Goal: Transaction & Acquisition: Purchase product/service

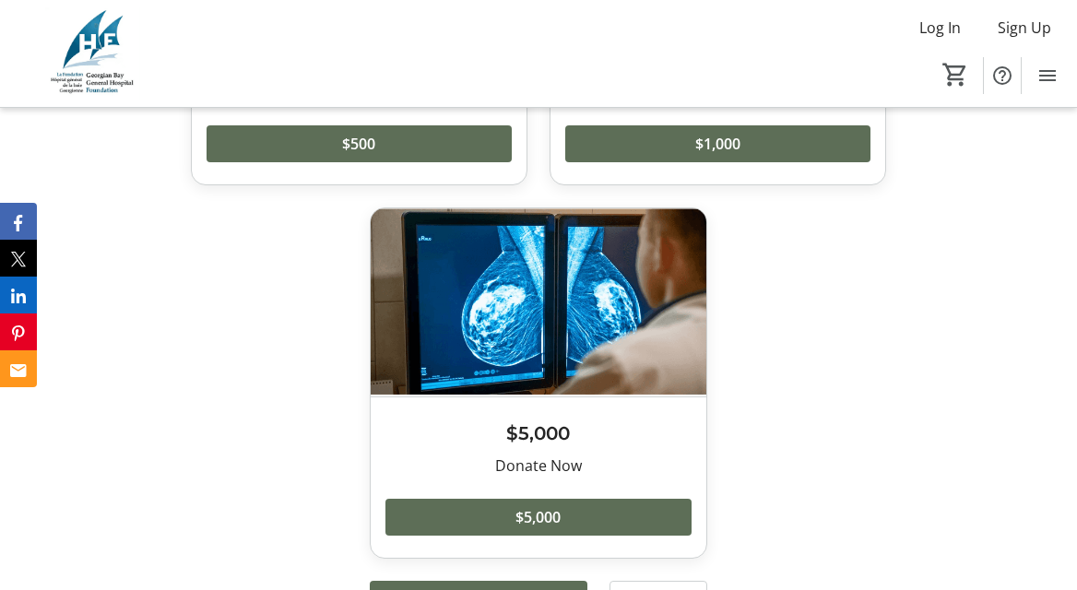
scroll to position [3913, 0]
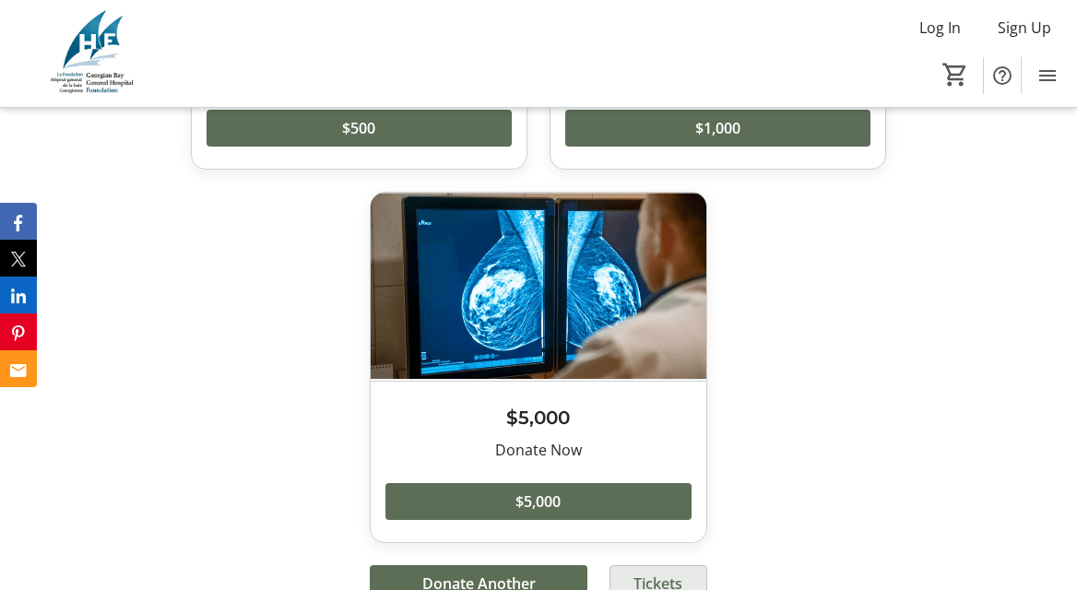
click at [662, 573] on span "Tickets" at bounding box center [658, 584] width 49 height 22
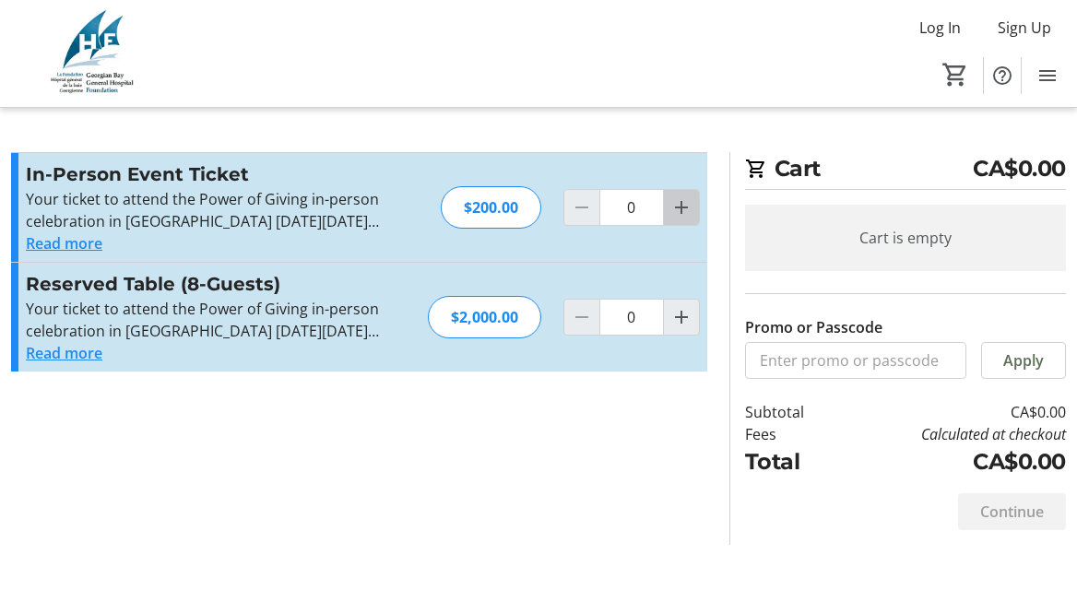
click at [676, 208] on mat-icon "Increment by one" at bounding box center [682, 207] width 22 height 22
type input "2"
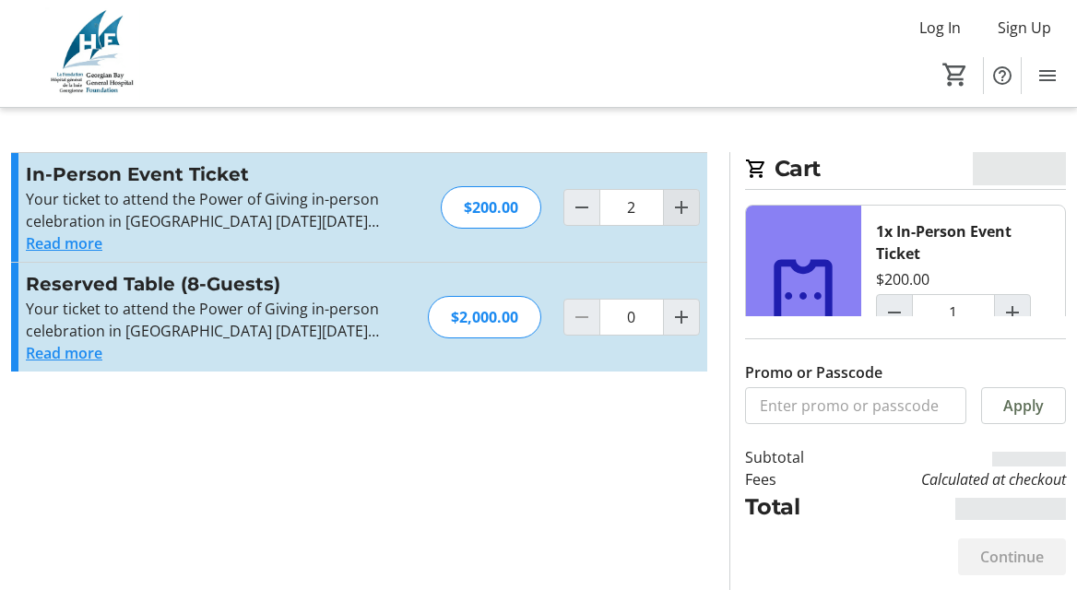
type input "2"
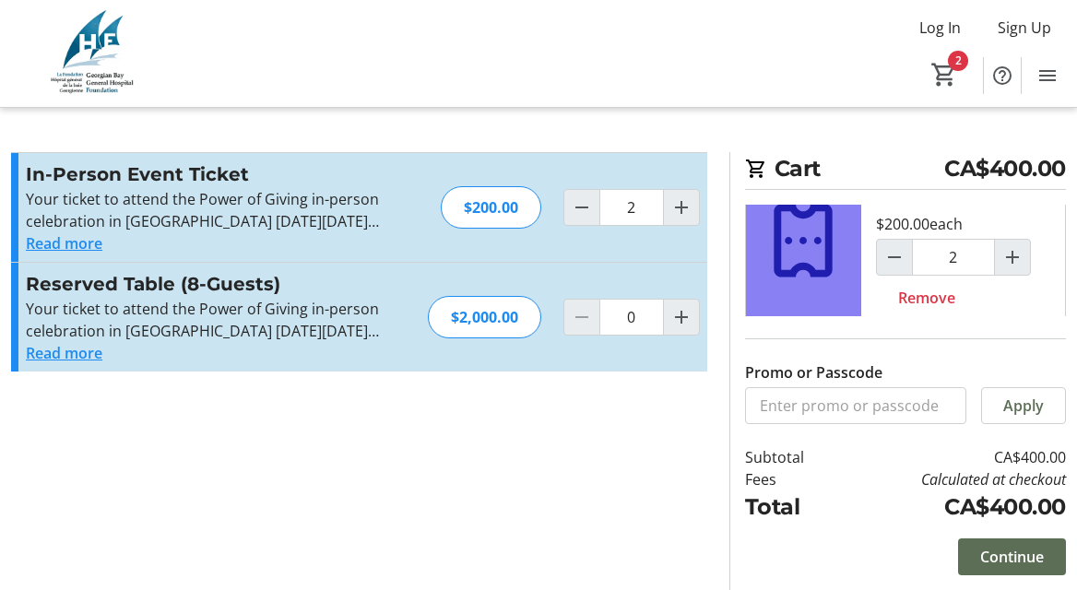
scroll to position [70, 0]
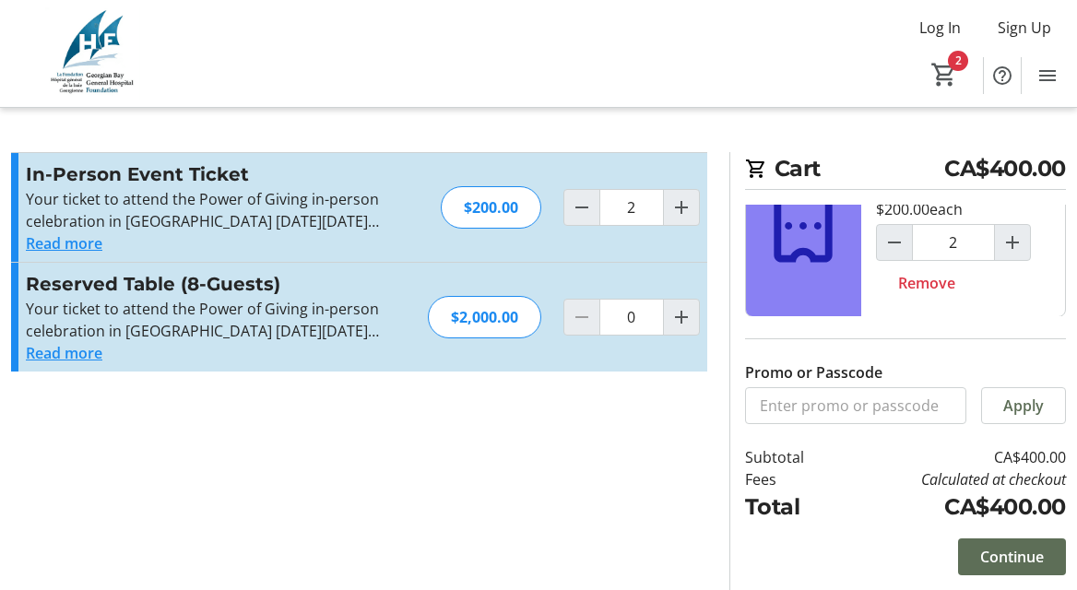
click at [85, 244] on button "Read more" at bounding box center [64, 243] width 77 height 22
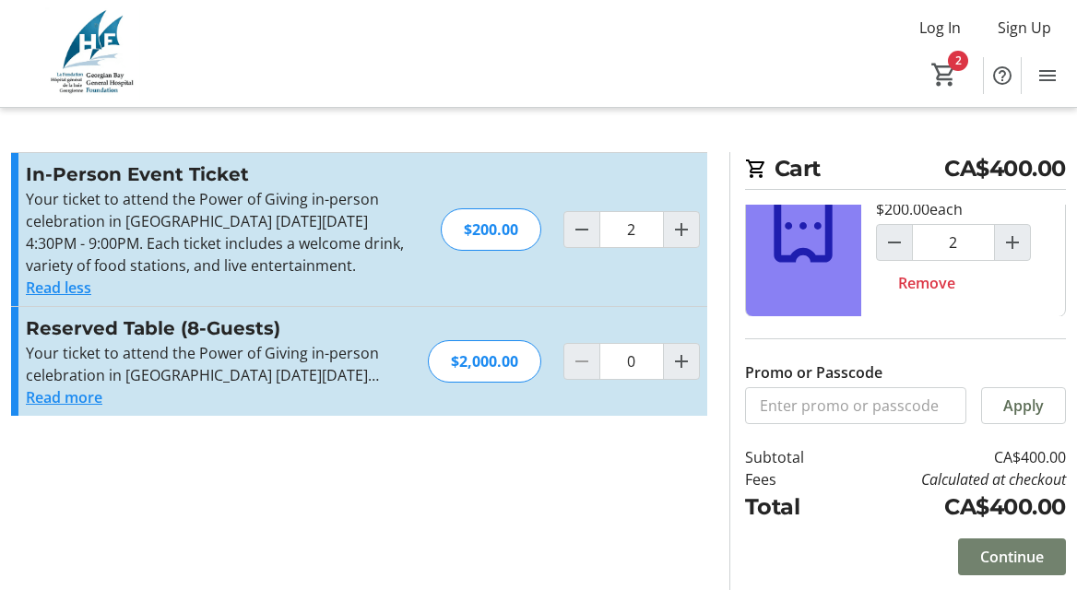
click at [1002, 551] on span "Continue" at bounding box center [1012, 557] width 64 height 22
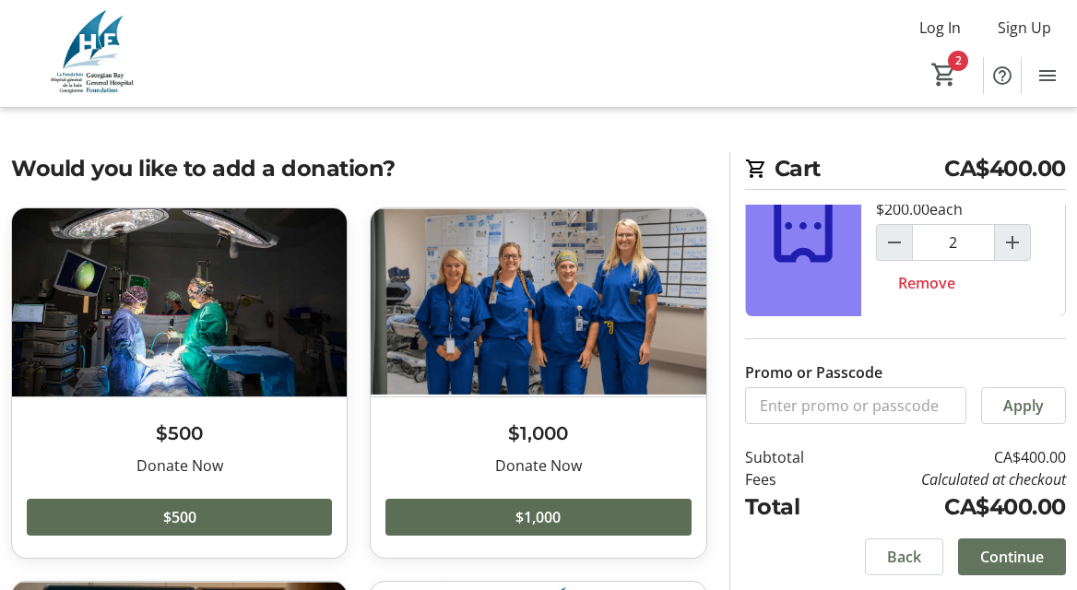
click at [1001, 554] on span "Continue" at bounding box center [1012, 557] width 64 height 22
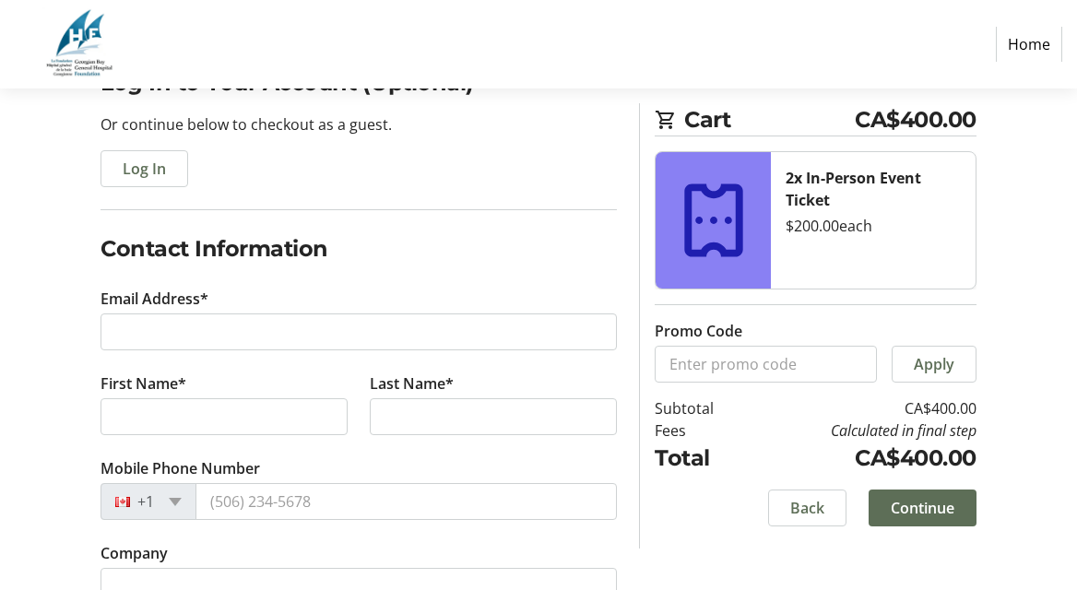
scroll to position [177, 0]
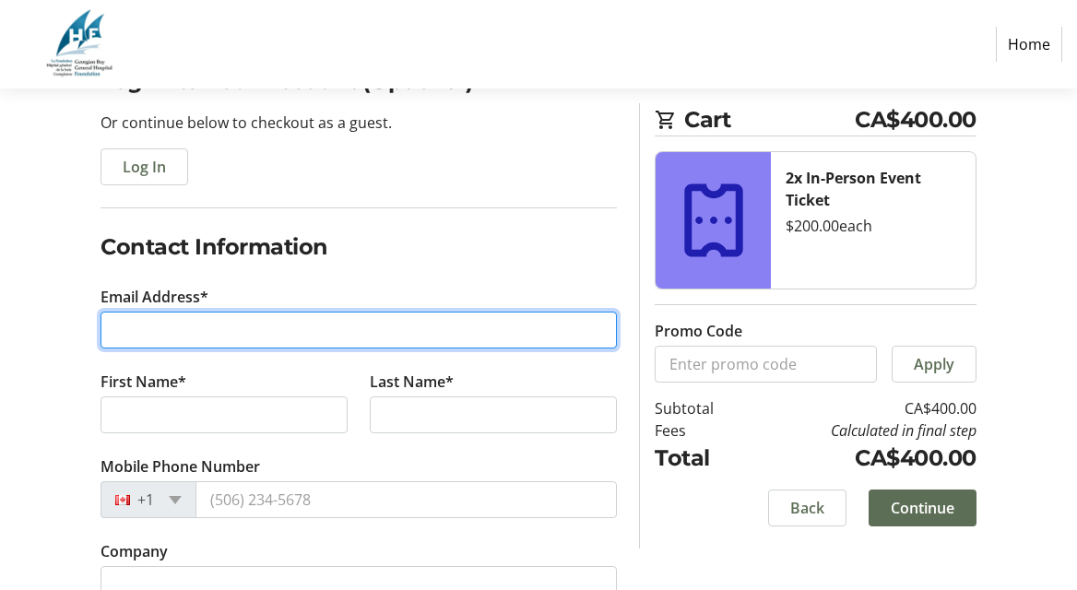
click at [200, 329] on input "Email Address*" at bounding box center [359, 330] width 516 height 37
type input "[EMAIL_ADDRESS][DOMAIN_NAME]"
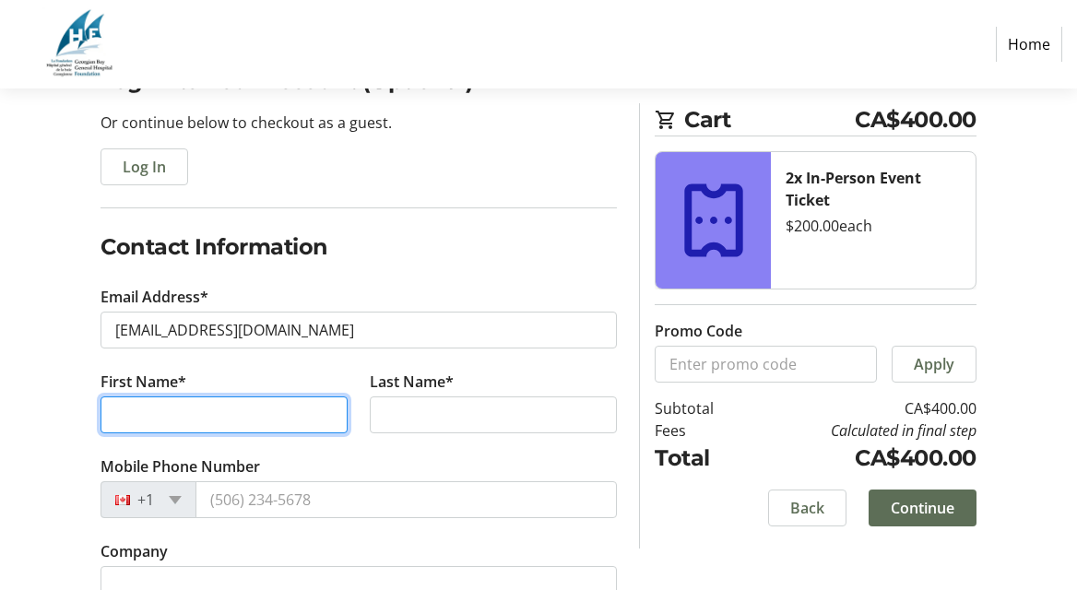
click at [151, 419] on input "First Name*" at bounding box center [224, 415] width 247 height 37
type input "[PERSON_NAME]"
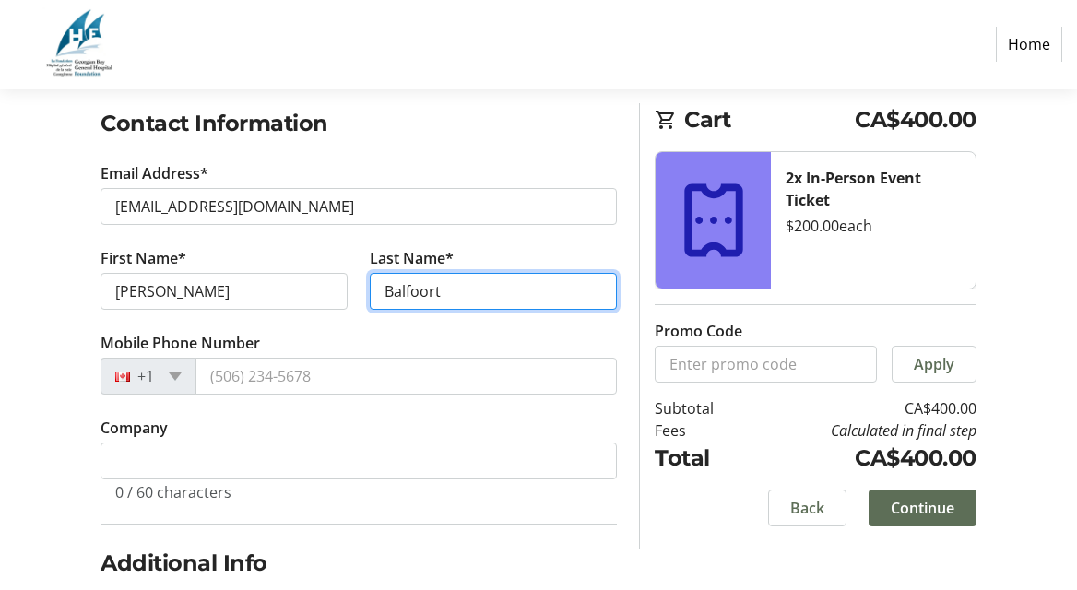
scroll to position [309, 0]
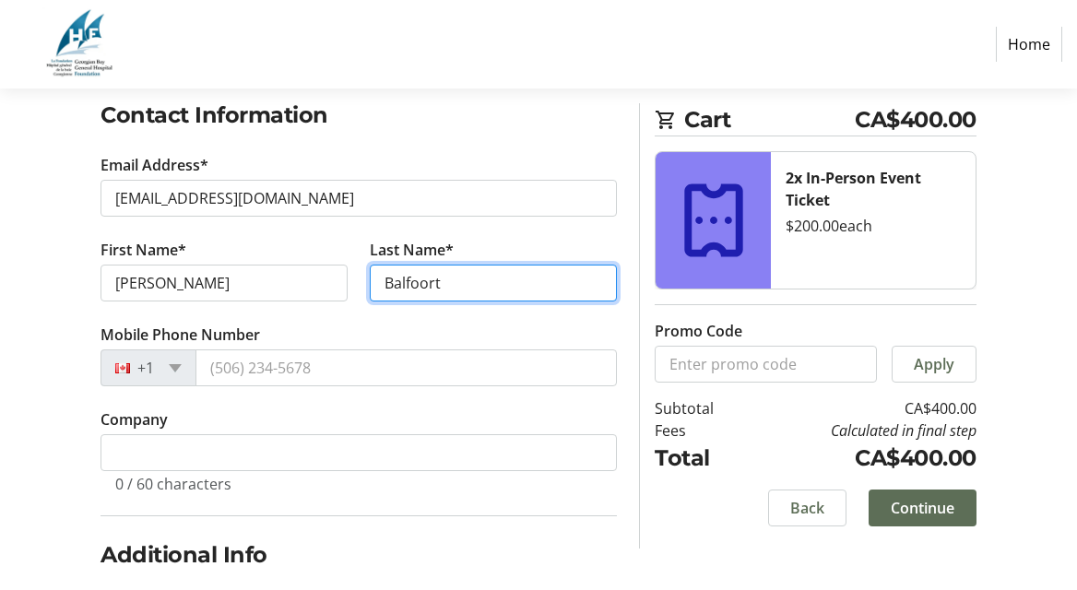
type input "Balfoort"
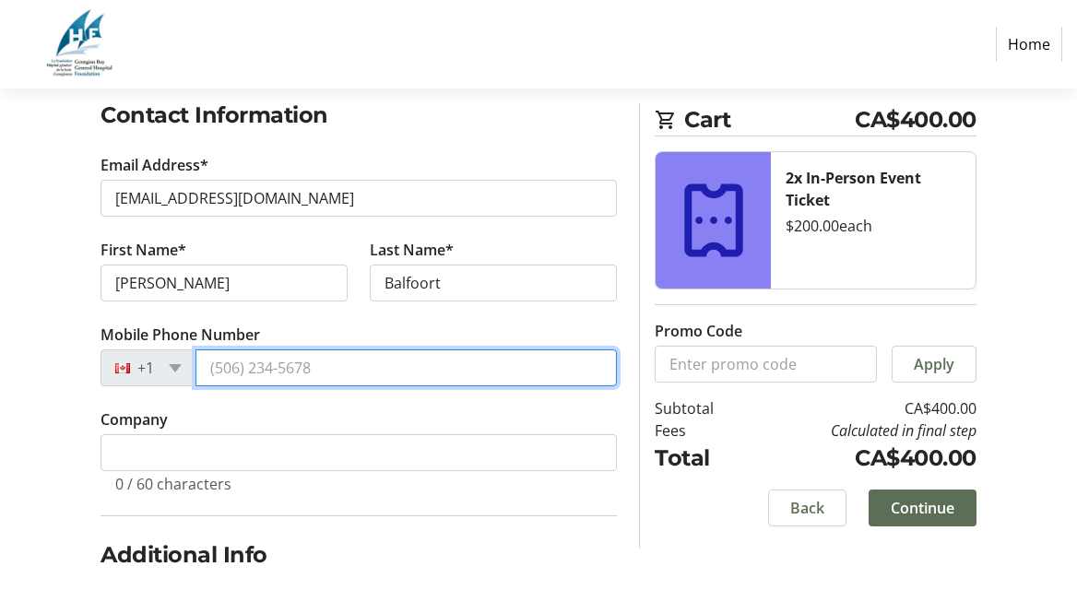
click at [208, 364] on input "Mobile Phone Number" at bounding box center [406, 368] width 421 height 37
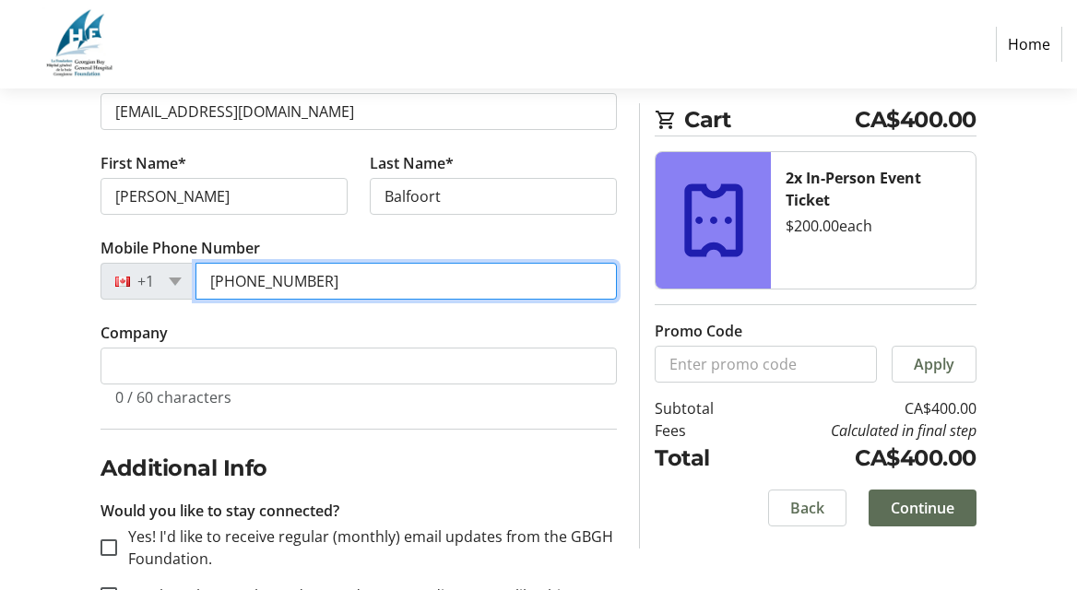
scroll to position [394, 0]
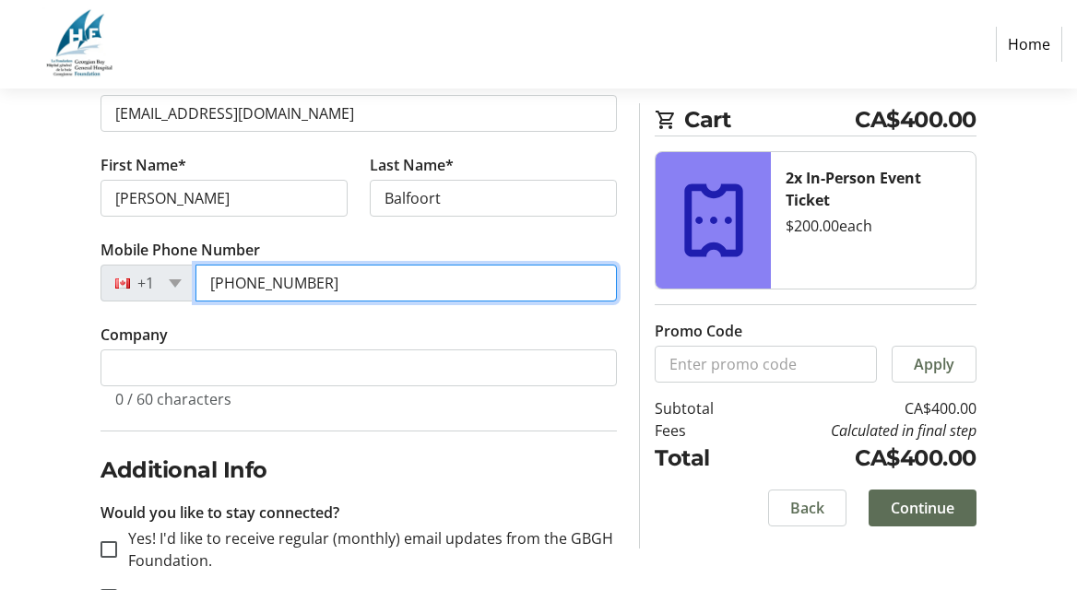
type input "[PHONE_NUMBER]"
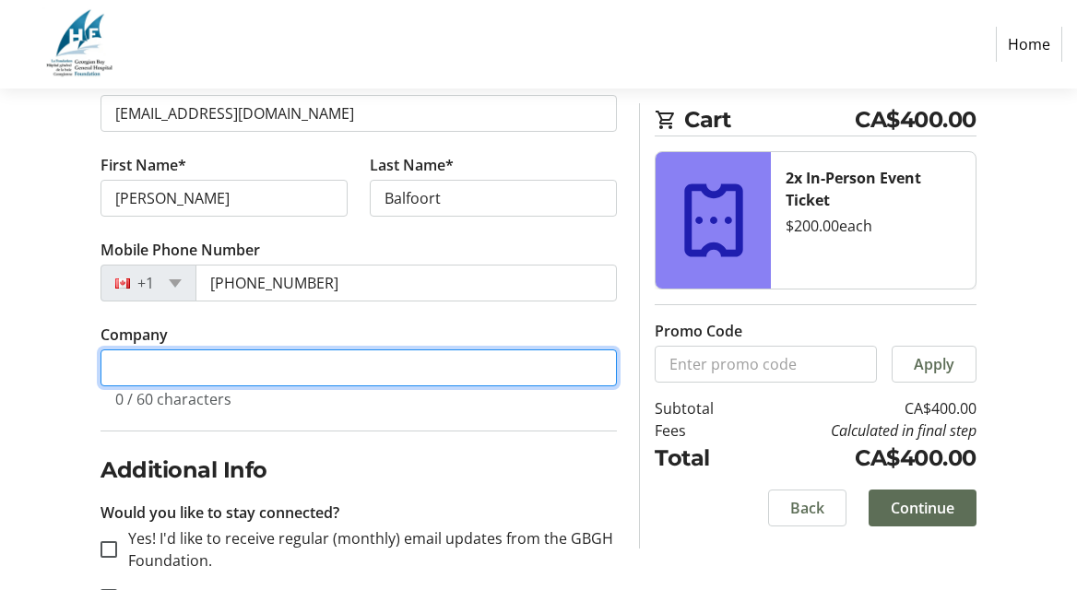
click at [155, 377] on input "Company" at bounding box center [359, 368] width 516 height 37
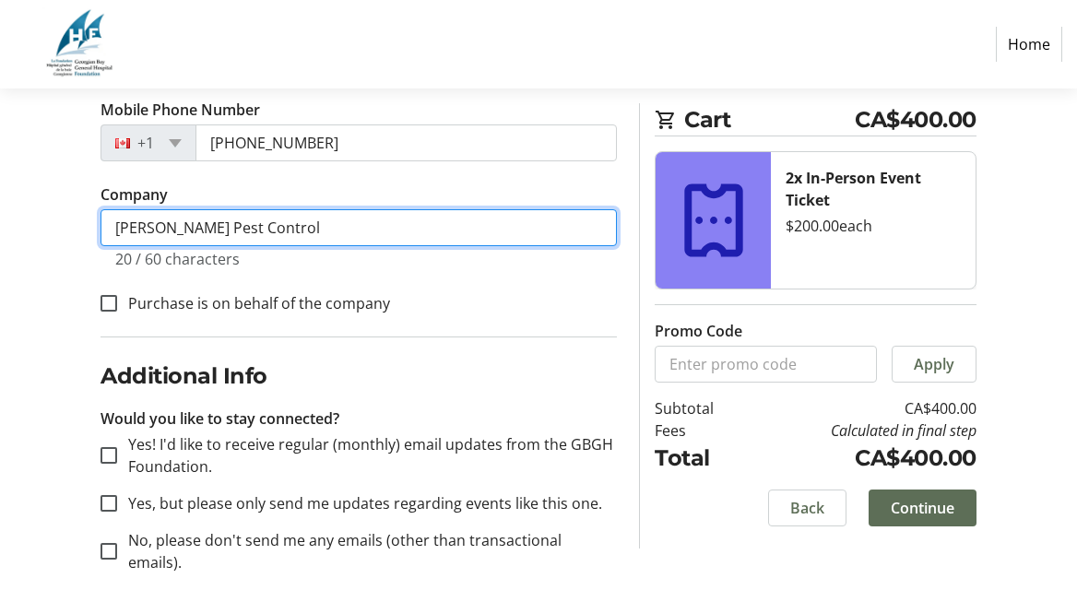
scroll to position [540, 0]
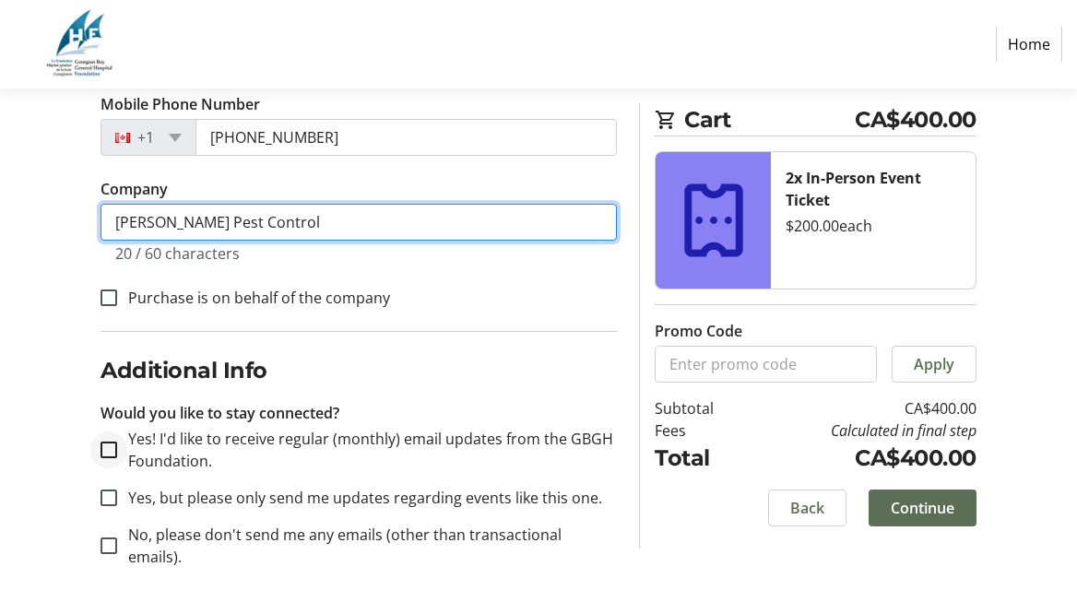
type input "[PERSON_NAME] Pest Control"
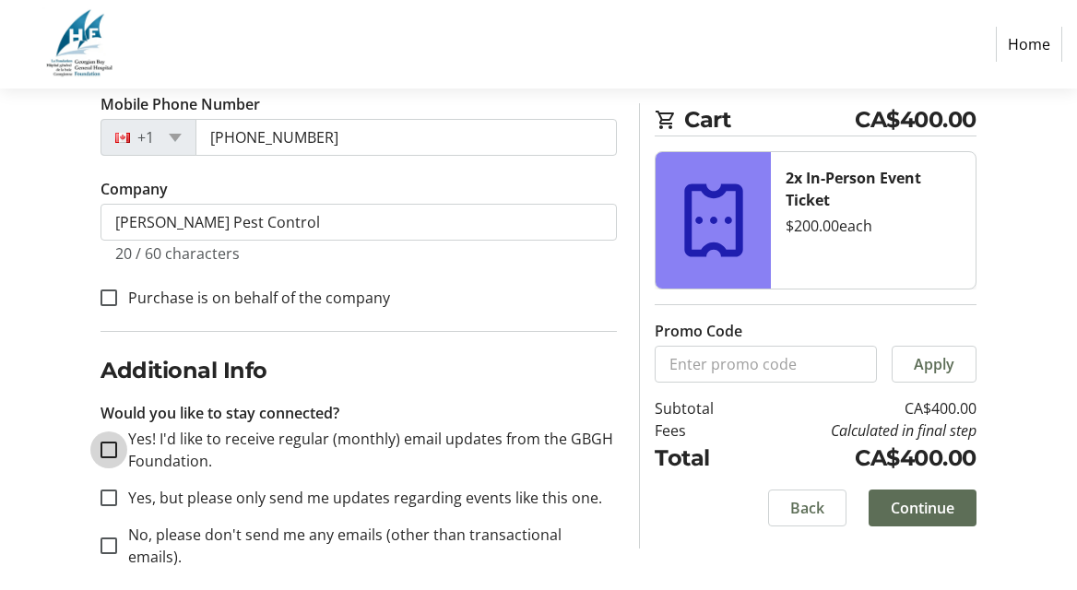
click at [112, 447] on input "Yes! I'd like to receive regular (monthly) email updates from the GBGH Foundati…" at bounding box center [109, 450] width 17 height 17
click at [117, 453] on div at bounding box center [109, 450] width 44 height 44
checkbox input "false"
click at [106, 502] on input "Yes, but please only send me updates regarding events like this one." at bounding box center [109, 498] width 17 height 17
checkbox input "true"
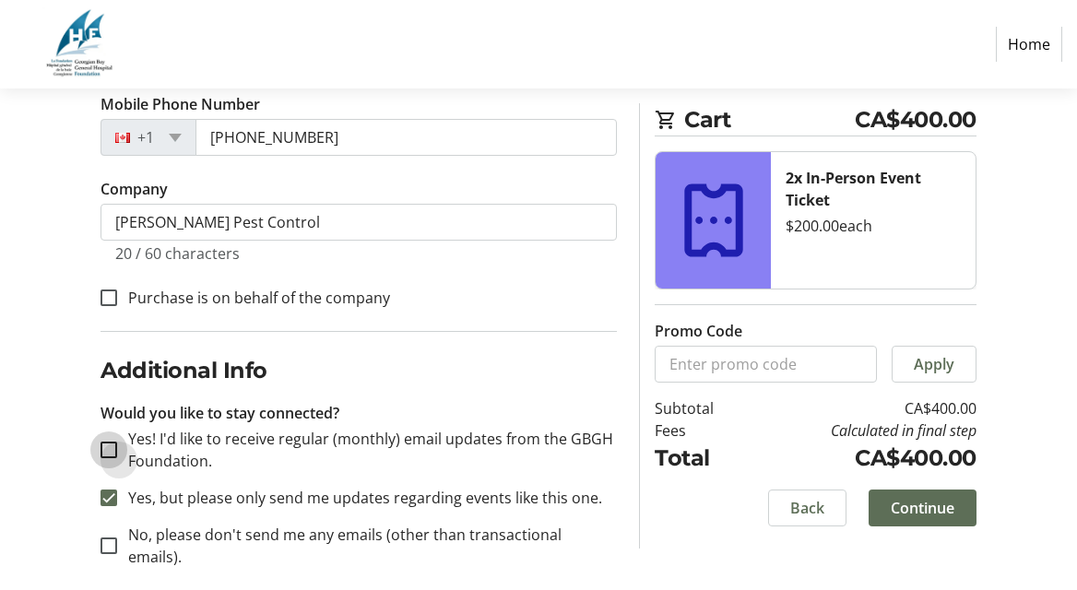
click at [112, 446] on input "Yes! I'd like to receive regular (monthly) email updates from the GBGH Foundati…" at bounding box center [109, 450] width 17 height 17
checkbox input "true"
click at [110, 495] on input "Yes, but please only send me updates regarding events like this one." at bounding box center [109, 498] width 17 height 17
checkbox input "false"
click at [107, 299] on input "Purchase is on behalf of the company" at bounding box center [109, 298] width 17 height 17
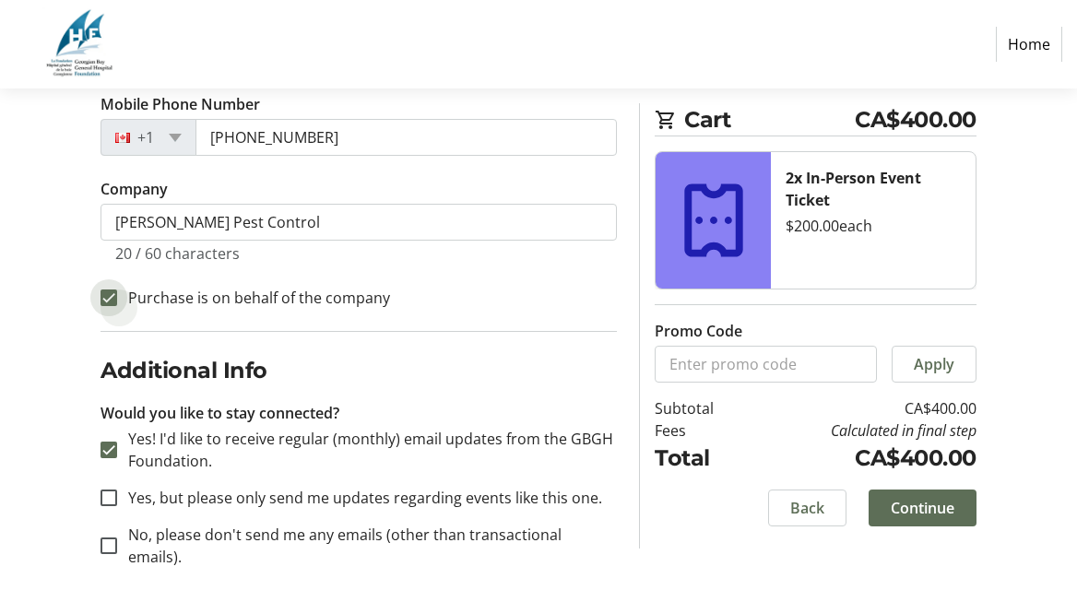
checkbox input "true"
click at [912, 512] on span "Continue" at bounding box center [923, 509] width 64 height 22
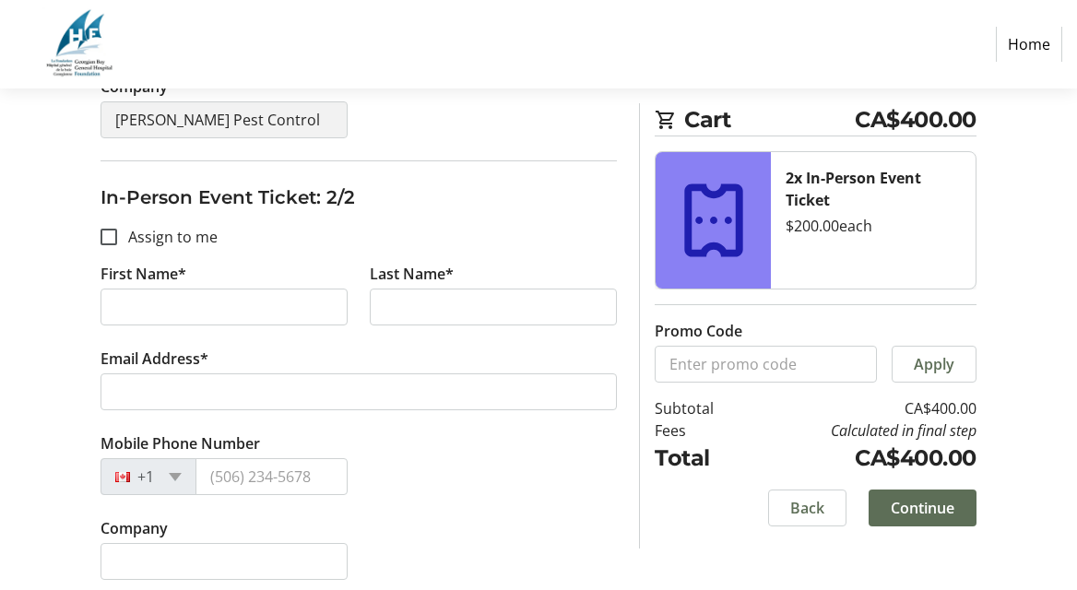
scroll to position [626, 0]
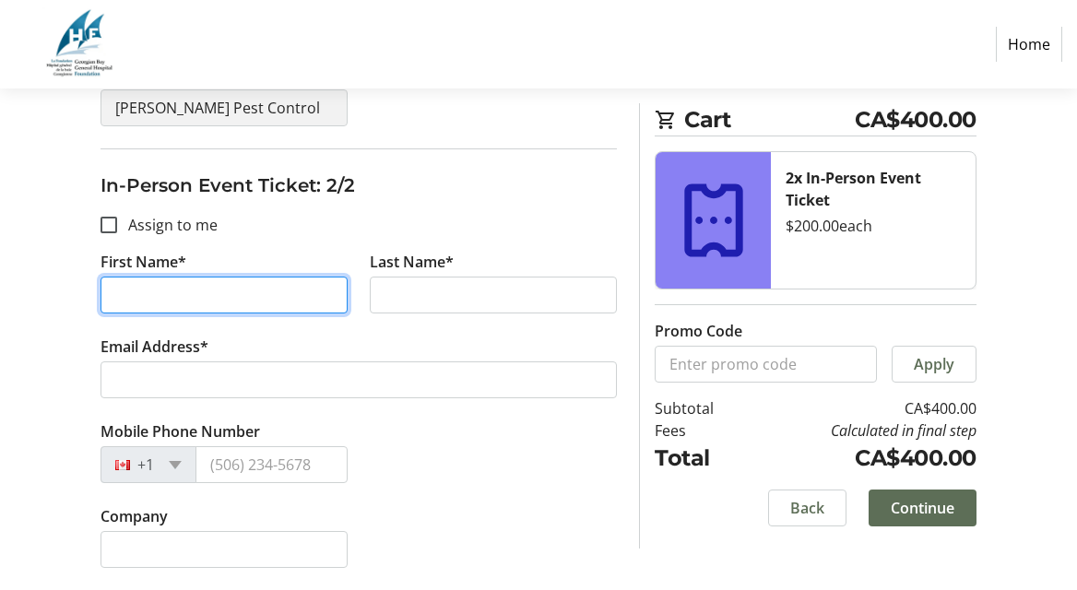
click at [114, 282] on input "First Name*" at bounding box center [224, 295] width 247 height 37
type input "[PERSON_NAME]"
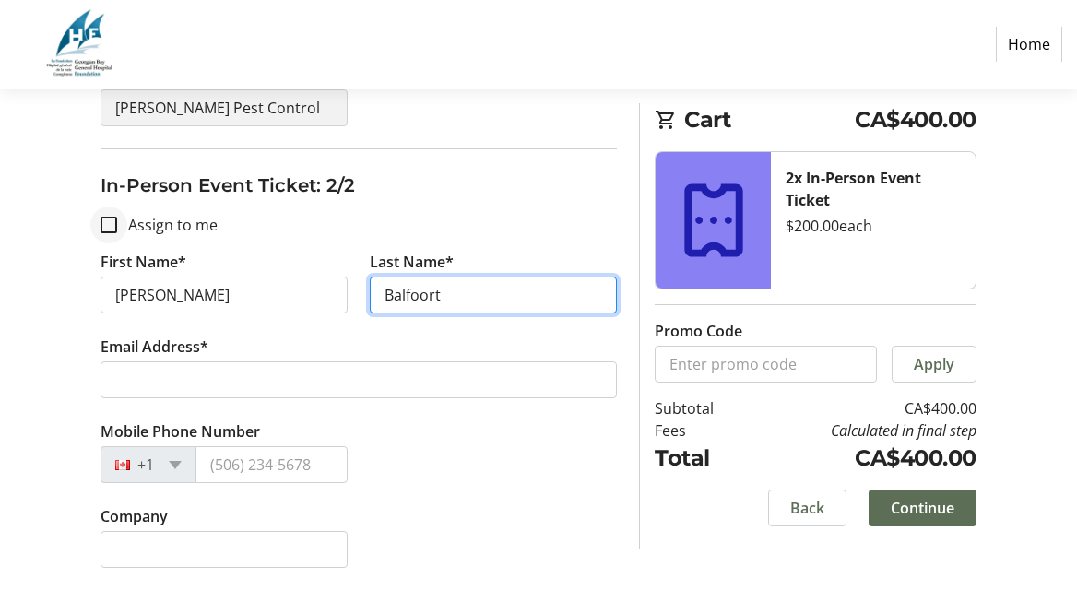
type input "Balfoort"
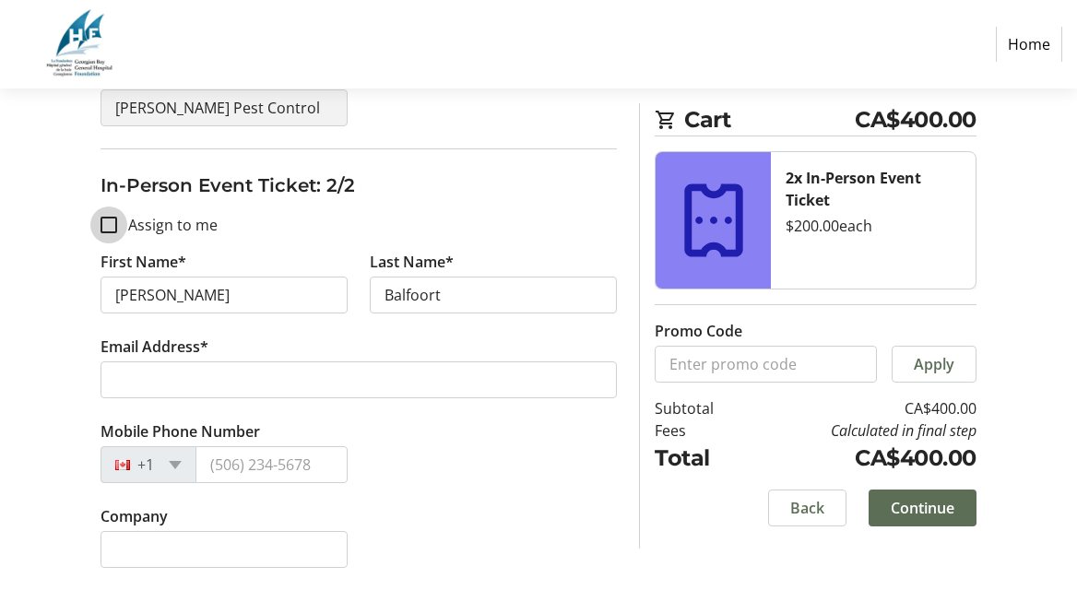
click at [104, 225] on input "Assign to me" at bounding box center [109, 225] width 17 height 17
checkbox input "true"
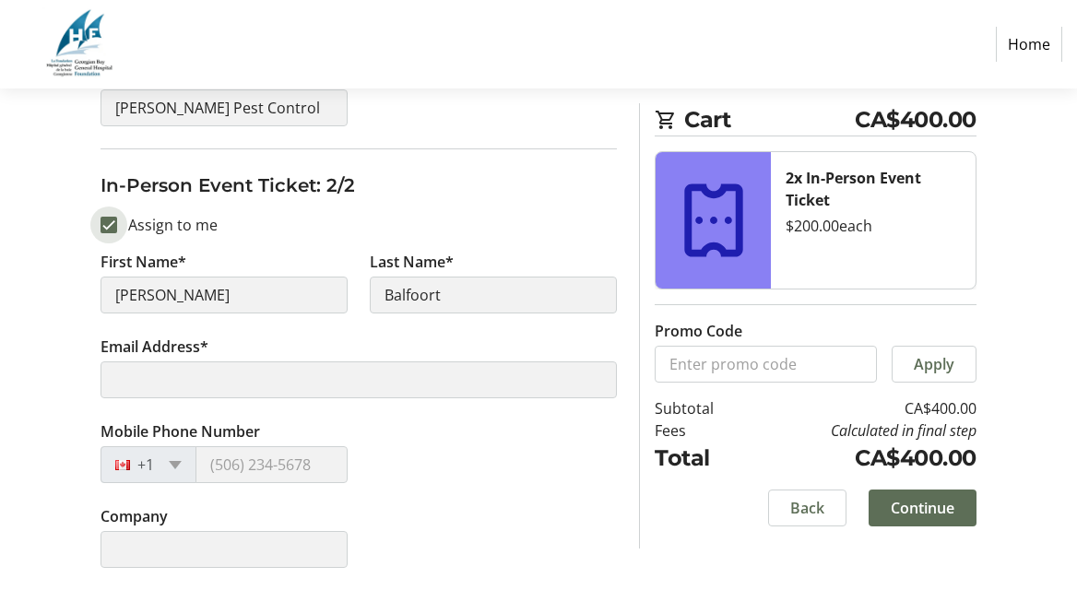
type input "[PERSON_NAME]"
type input "Balfoort"
type input "[EMAIL_ADDRESS][DOMAIN_NAME]"
type input "[PHONE_NUMBER]"
type input "[PERSON_NAME] Pest Control"
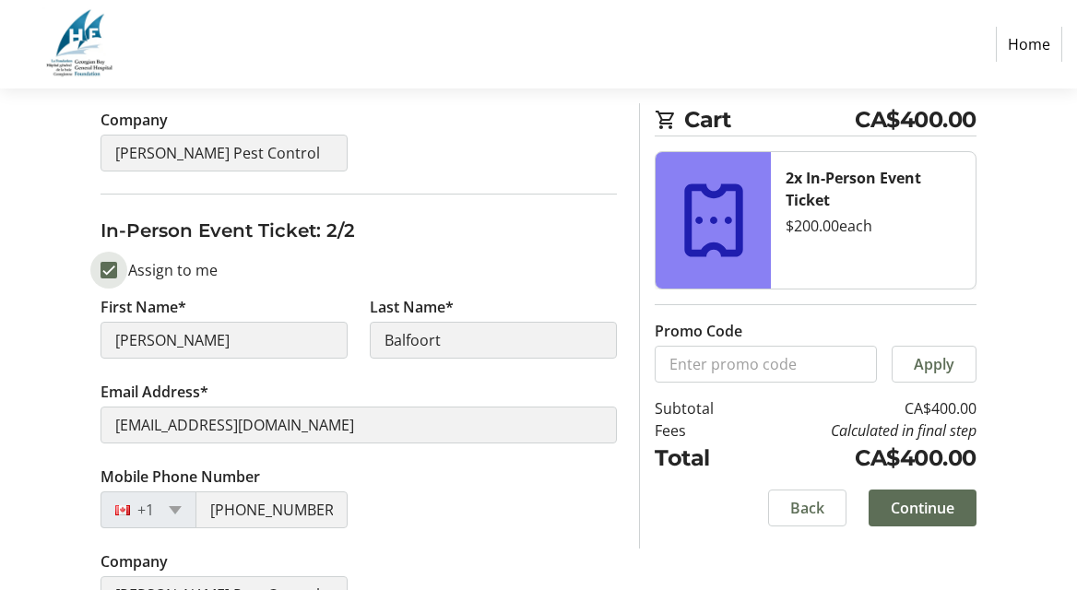
scroll to position [582, 0]
click at [110, 265] on input "Assign to me" at bounding box center [109, 269] width 17 height 17
checkbox input "false"
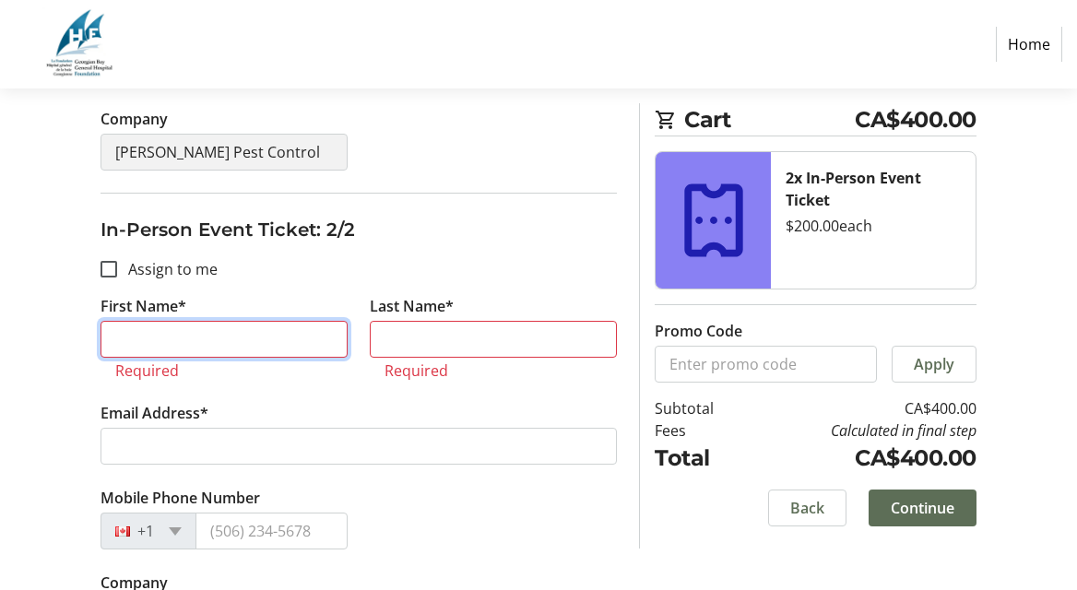
click at [157, 349] on input "First Name*" at bounding box center [224, 339] width 247 height 37
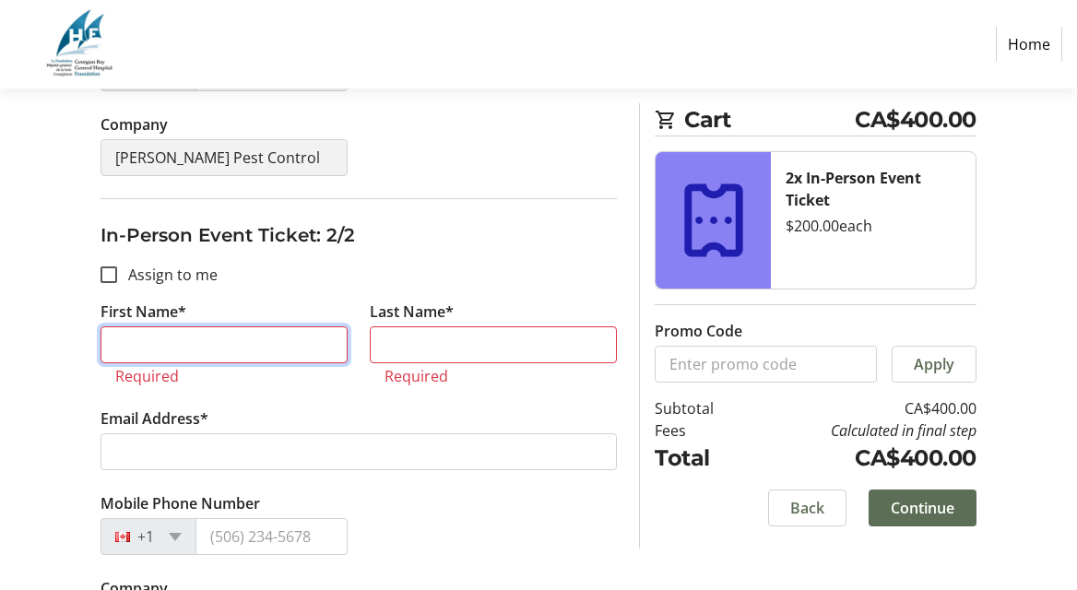
scroll to position [579, 0]
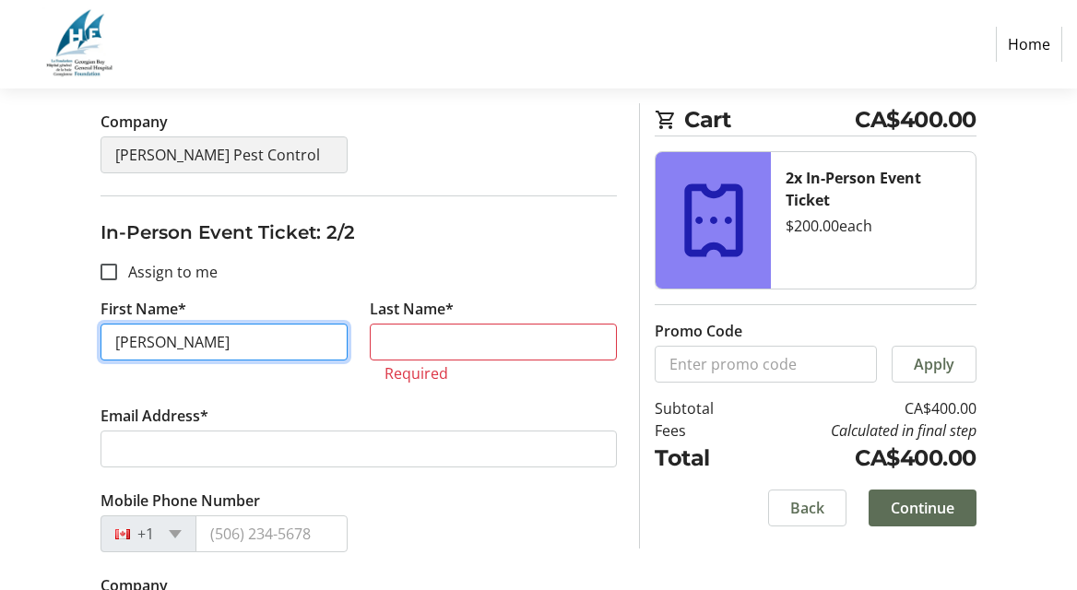
type input "[PERSON_NAME]"
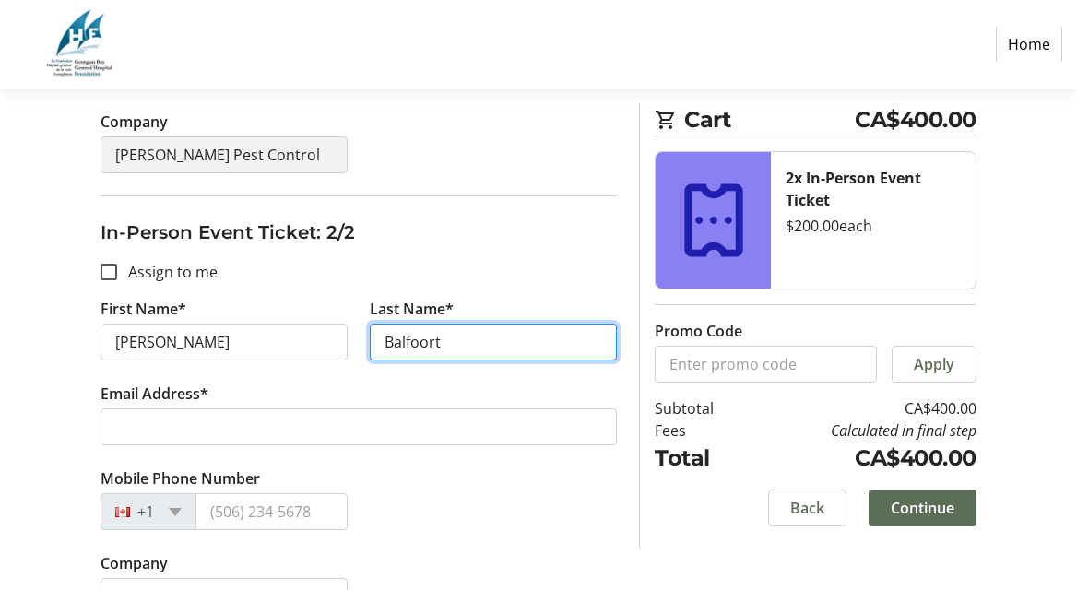
type input "Balfoort"
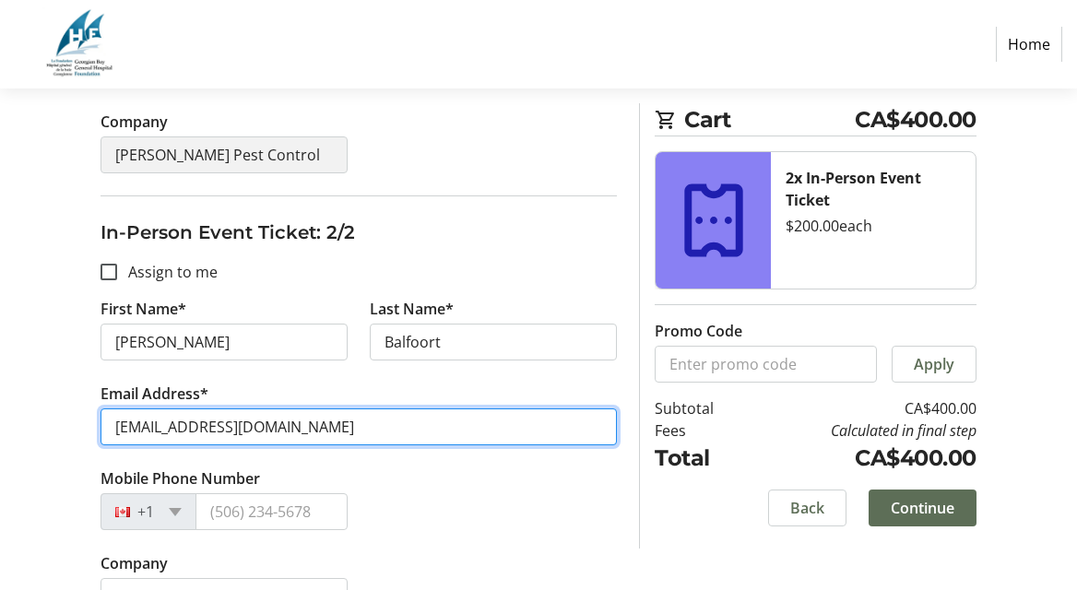
type input "[EMAIL_ADDRESS][DOMAIN_NAME]"
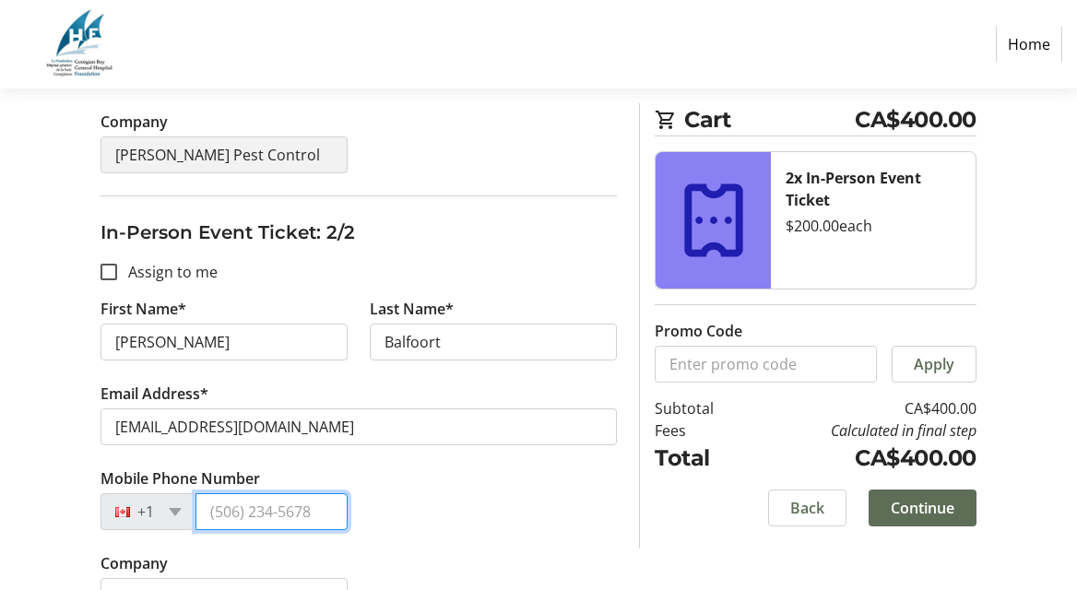
click at [218, 512] on input "Mobile Phone Number" at bounding box center [272, 511] width 152 height 37
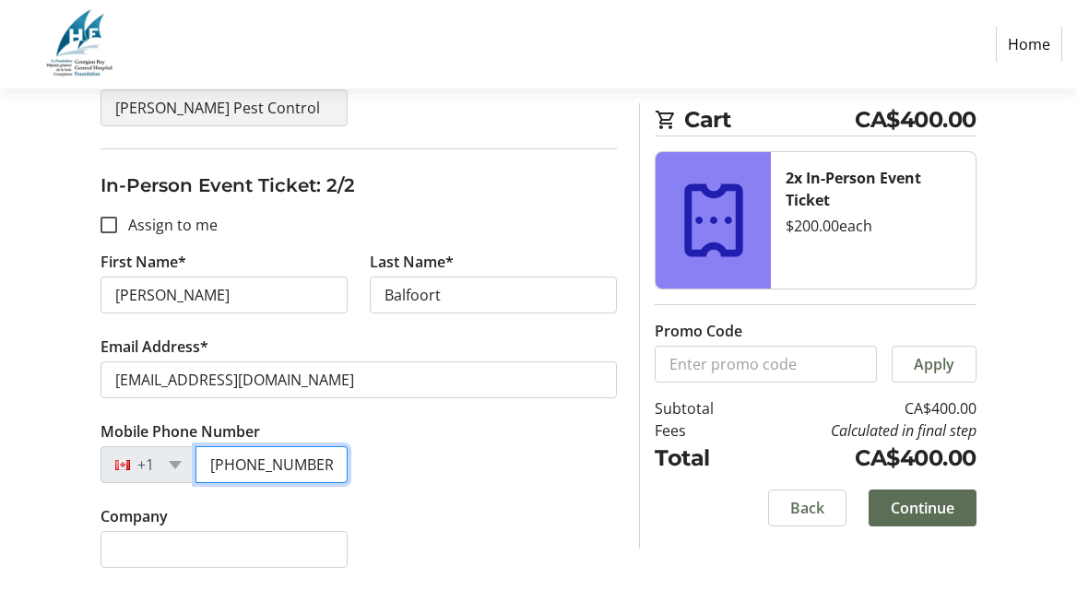
type input "[PHONE_NUMBER]"
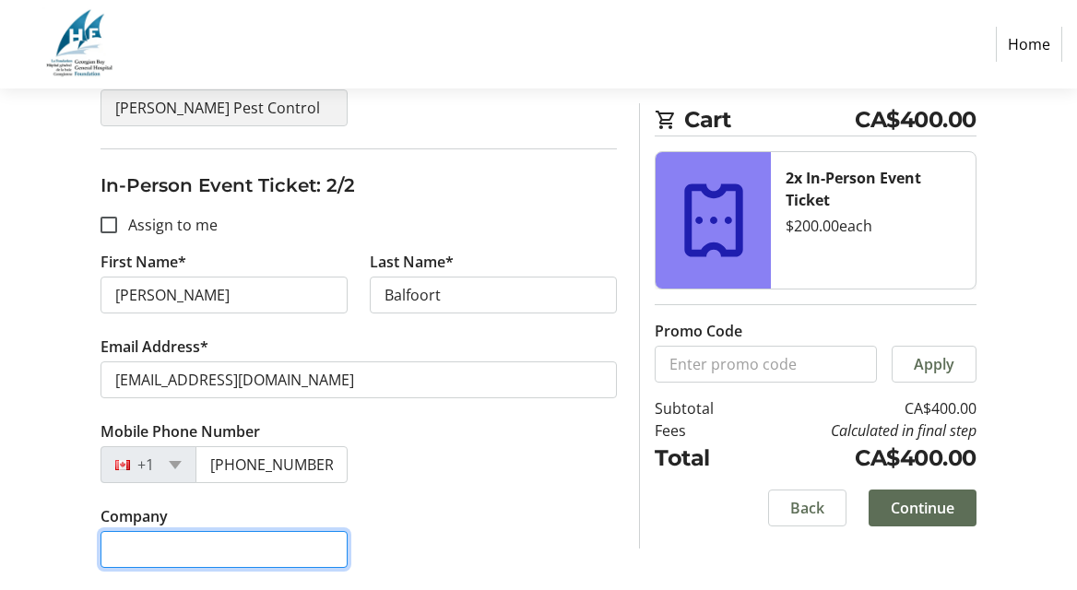
click at [197, 550] on input "Company" at bounding box center [224, 549] width 247 height 37
type input "[PERSON_NAME] Pest Control"
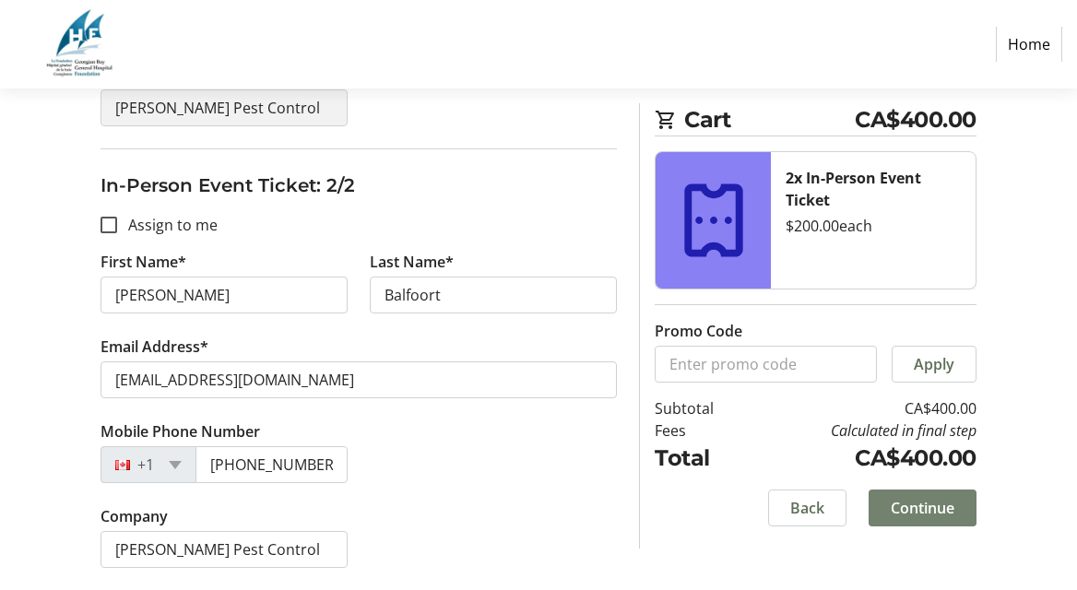
click at [914, 513] on span "Continue" at bounding box center [923, 509] width 64 height 22
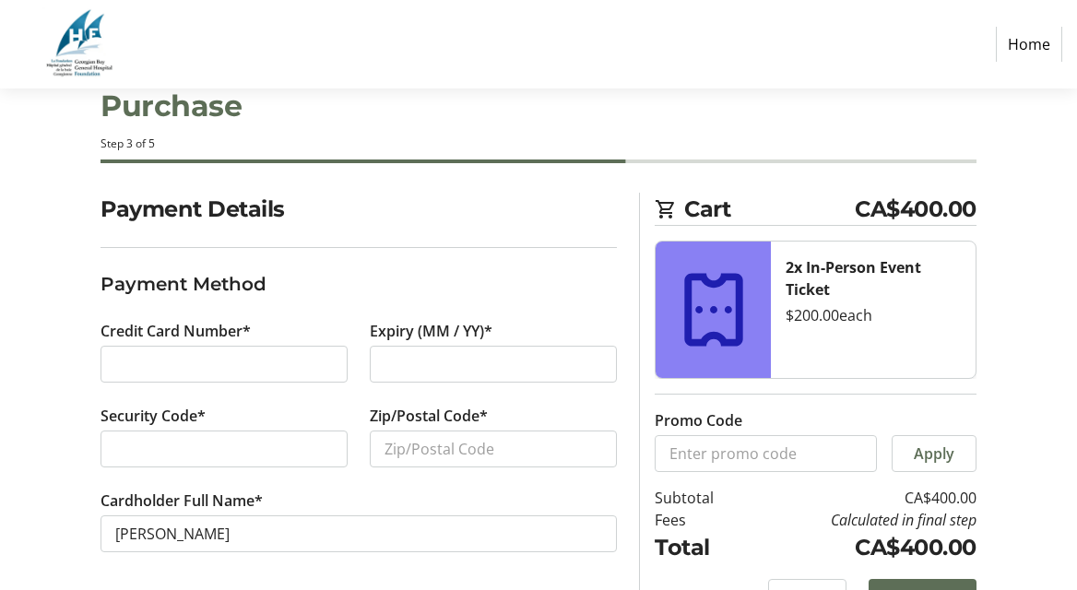
scroll to position [53, 0]
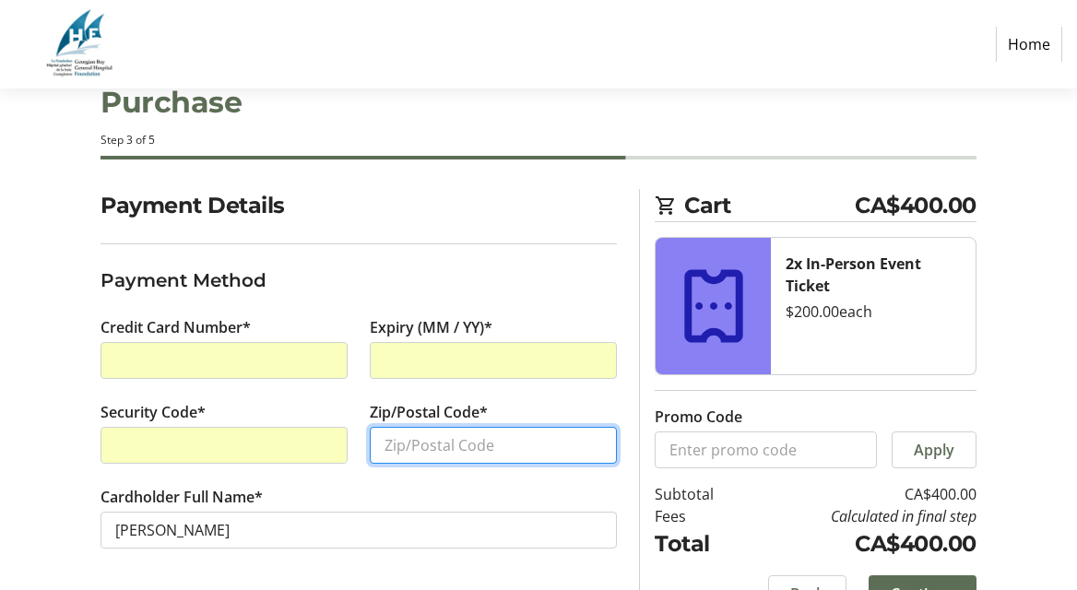
click at [414, 457] on input "Zip/Postal Code*" at bounding box center [493, 445] width 247 height 37
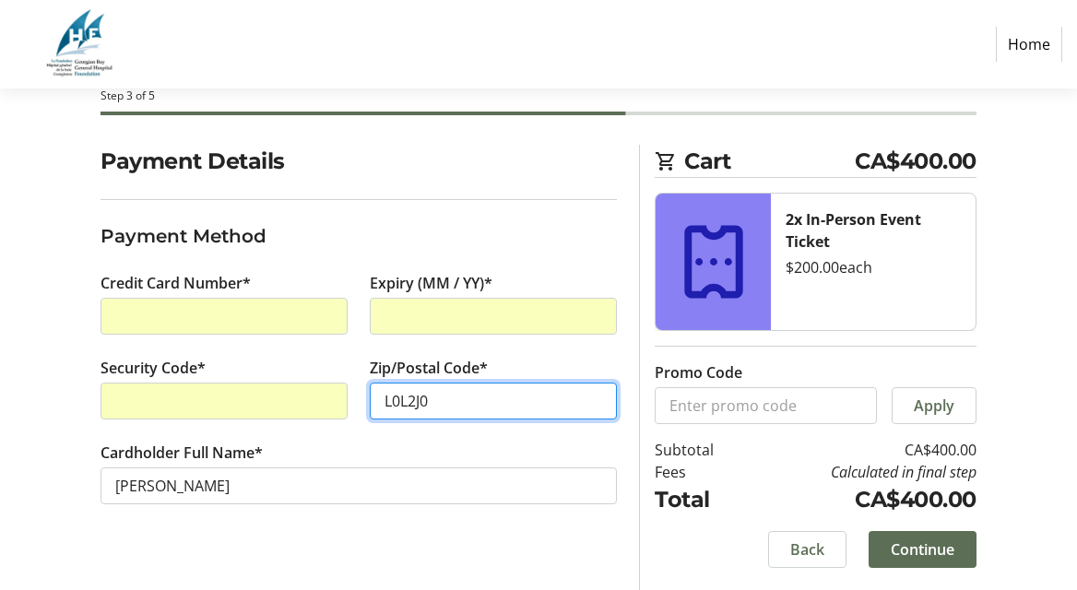
type input "L0L2J0"
click at [421, 524] on tr-form-field "Cardholder Full Name* [PERSON_NAME]" at bounding box center [359, 484] width 516 height 85
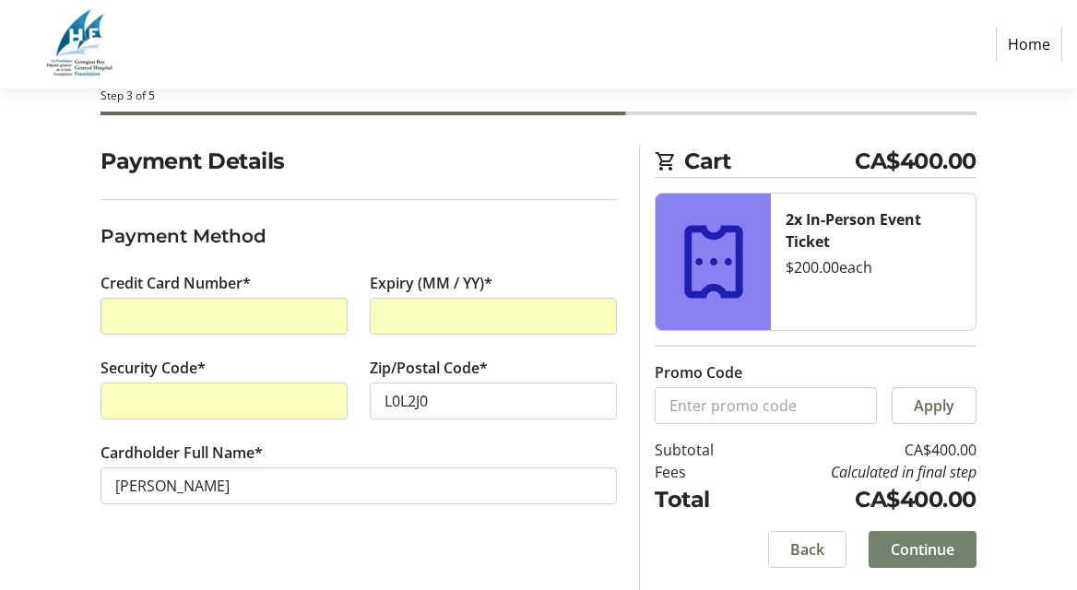
click at [916, 544] on span "Continue" at bounding box center [923, 550] width 64 height 22
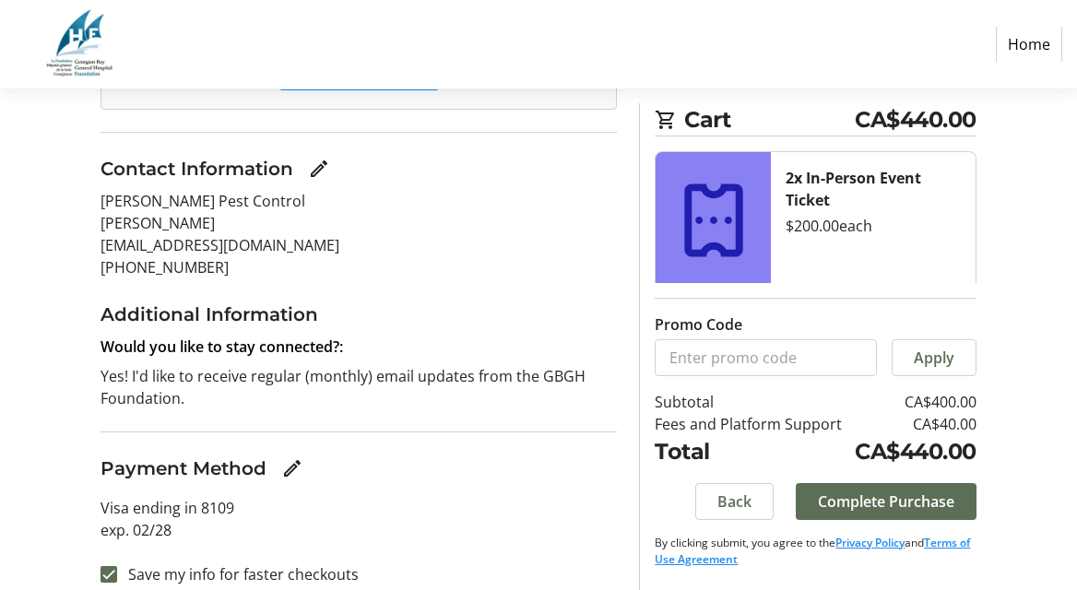
scroll to position [411, 0]
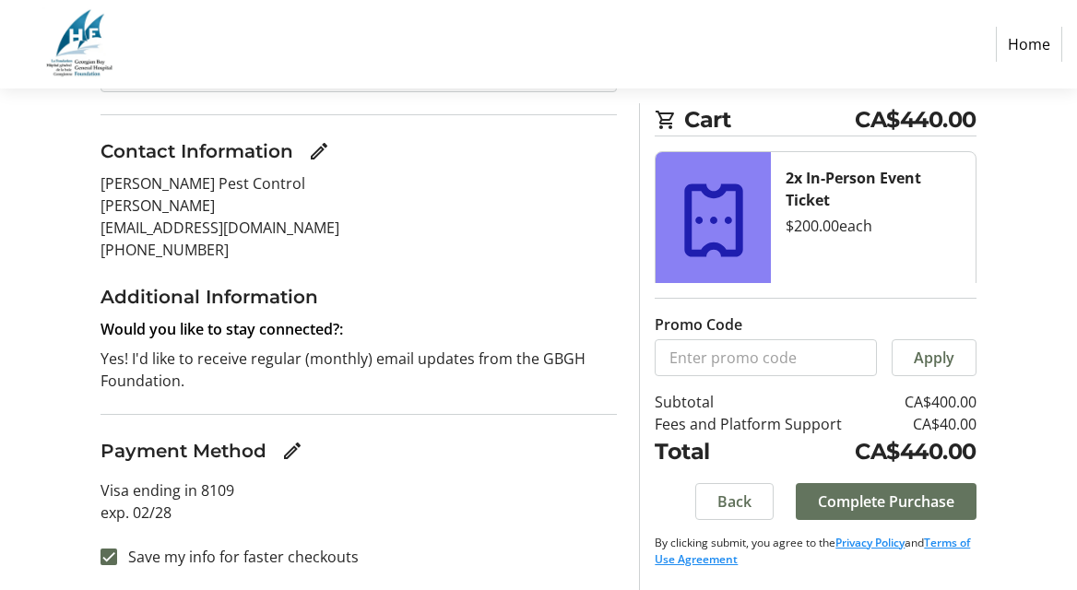
click at [886, 504] on span "Complete Purchase" at bounding box center [886, 502] width 137 height 22
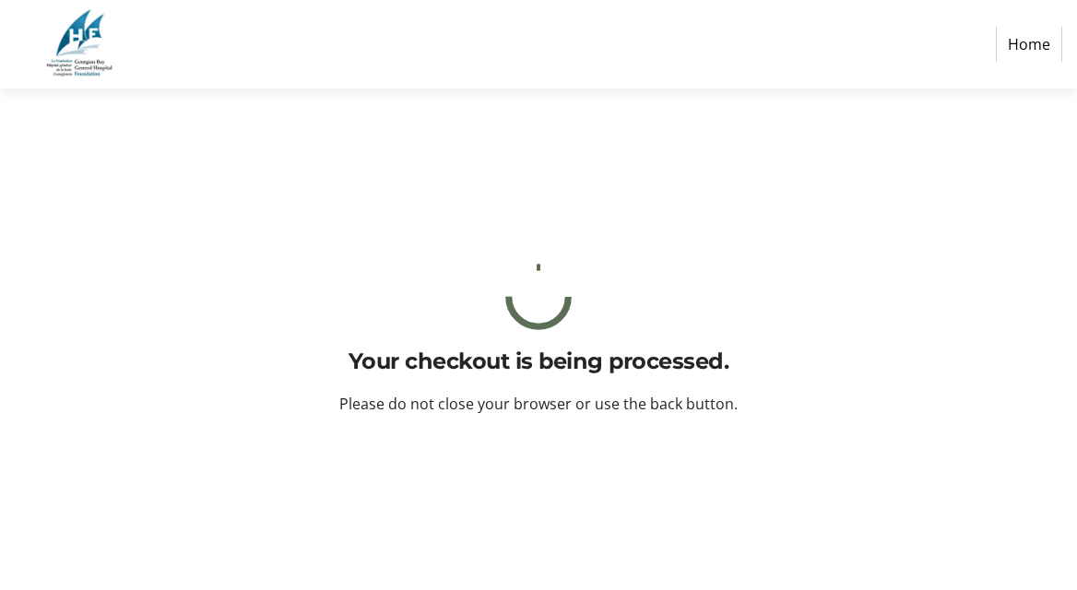
scroll to position [0, 0]
